Goal: Find specific page/section: Find specific page/section

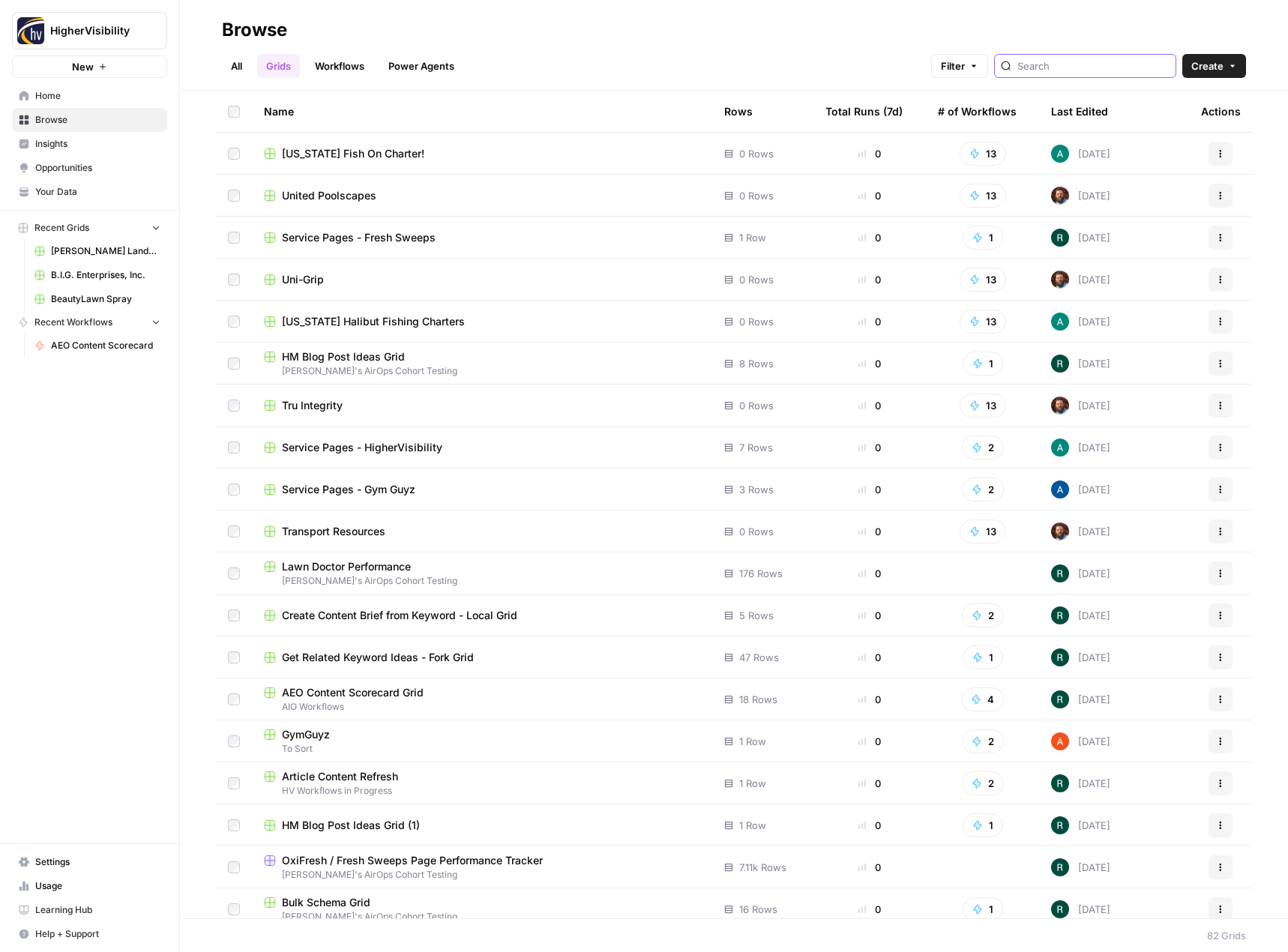
click at [1052, 60] on input "search" at bounding box center [1093, 66] width 152 height 15
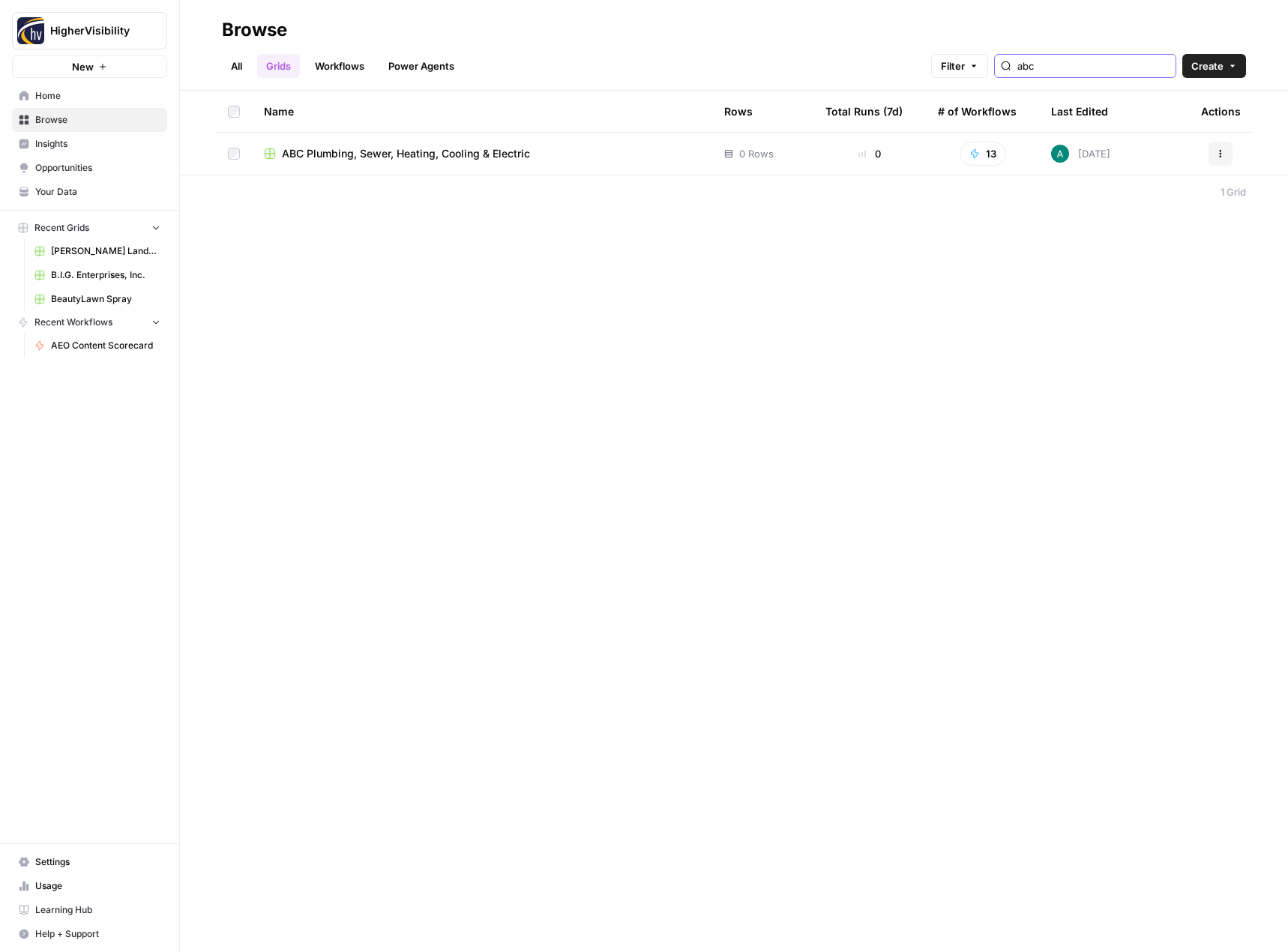
type input "abc"
click at [485, 155] on span "ABC Plumbing, Sewer, Heating, Cooling & Electric" at bounding box center [406, 154] width 248 height 15
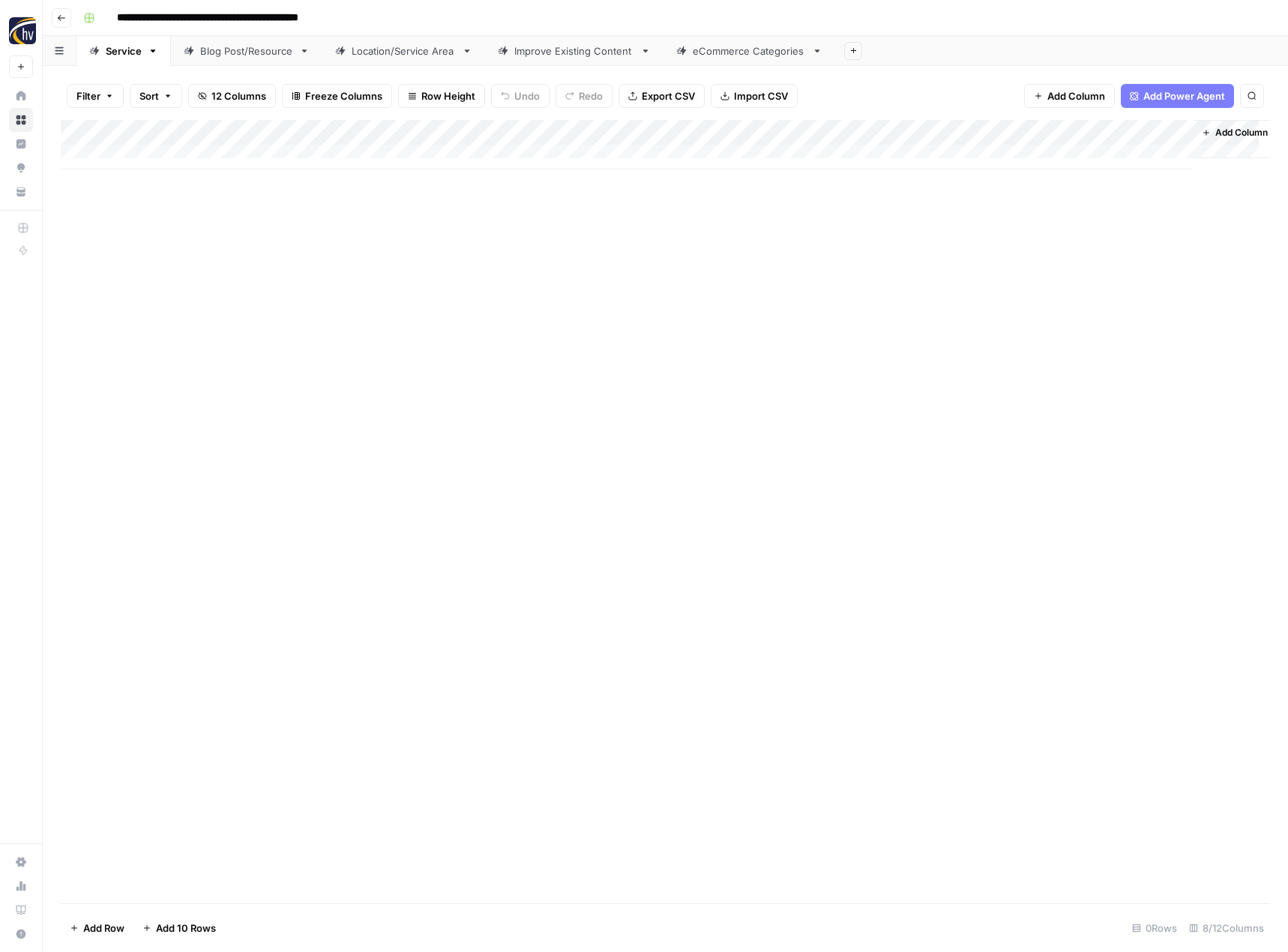
click at [65, 17] on icon "button" at bounding box center [61, 18] width 9 height 9
